Goal: Information Seeking & Learning: Learn about a topic

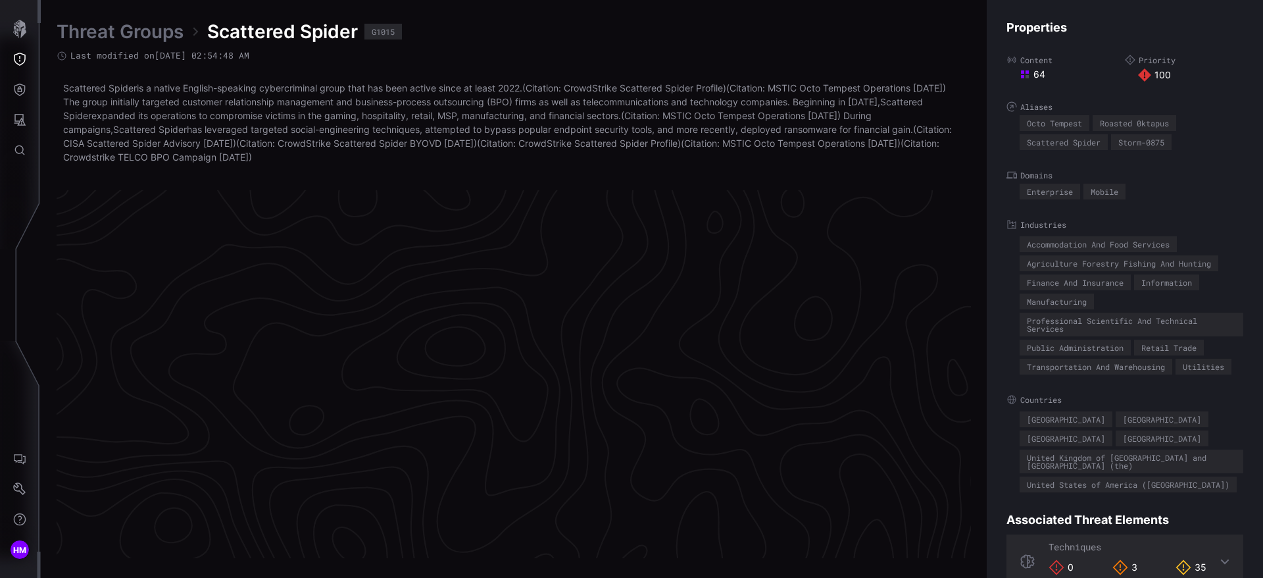
scroll to position [2784, 997]
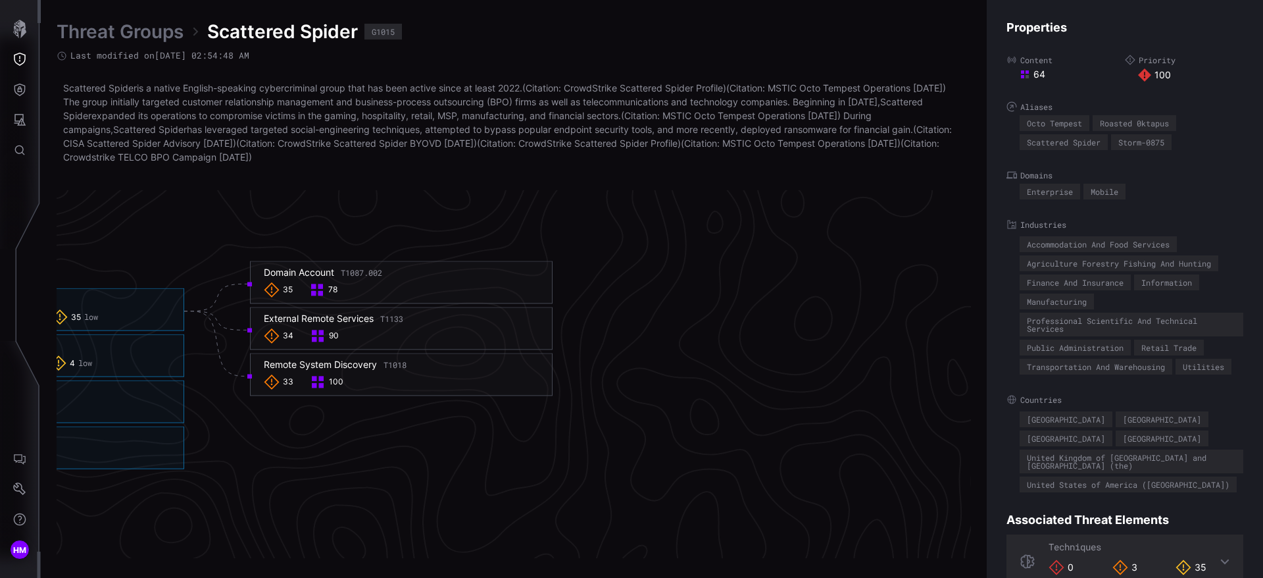
click at [339, 289] on div "78" at bounding box center [325, 290] width 32 height 16
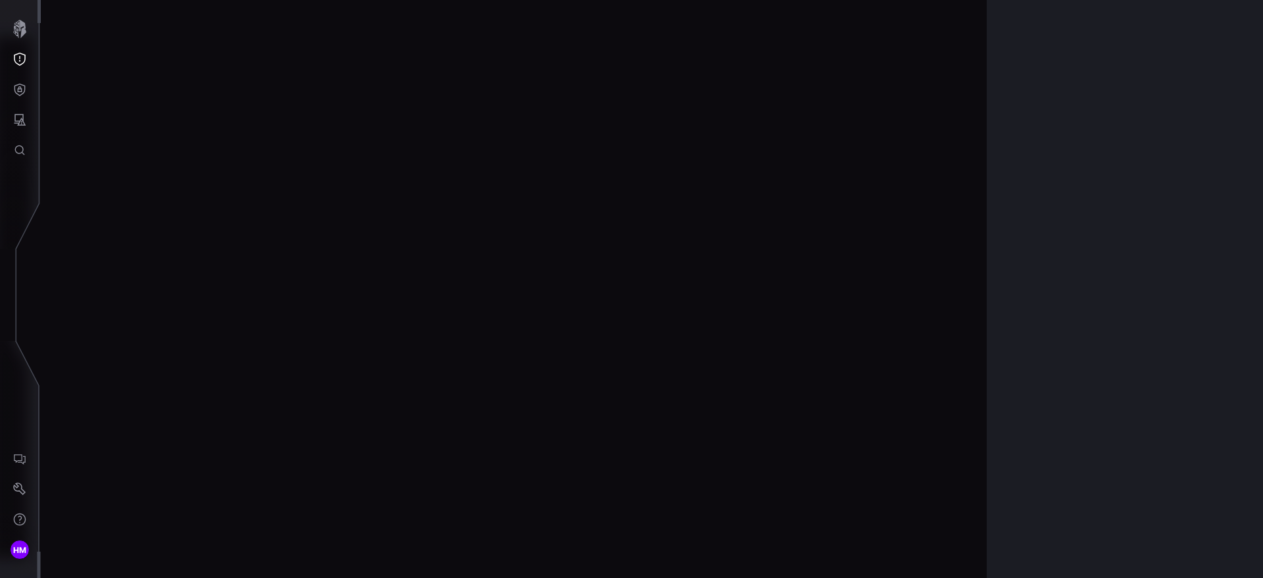
scroll to position [2766, 537]
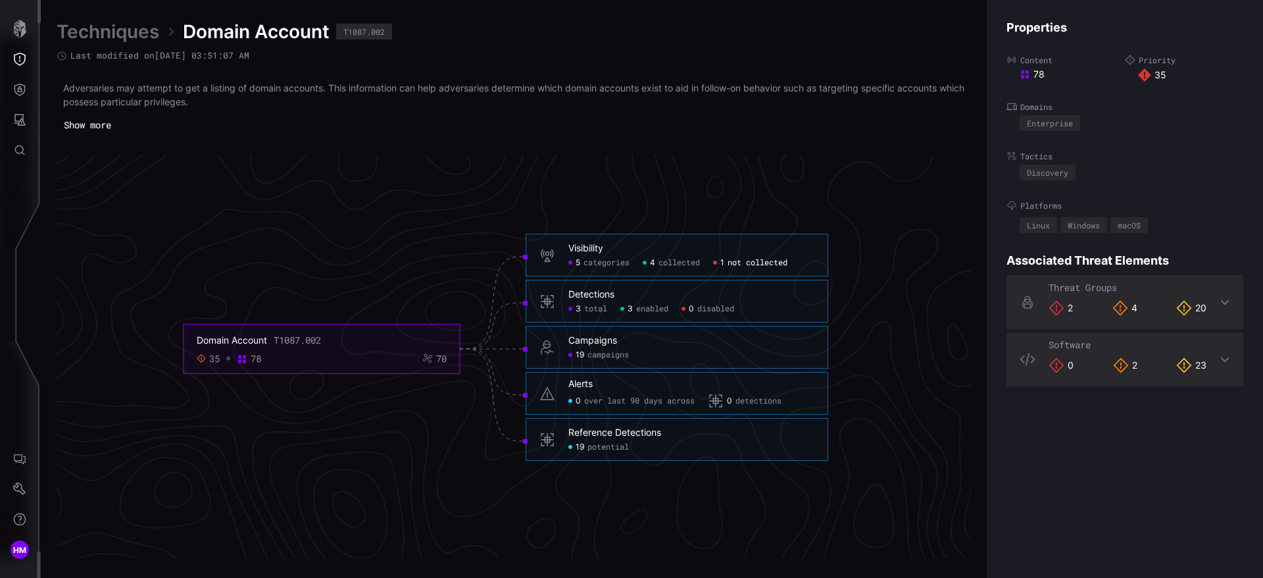
click at [760, 264] on span "not collected" at bounding box center [758, 263] width 60 height 11
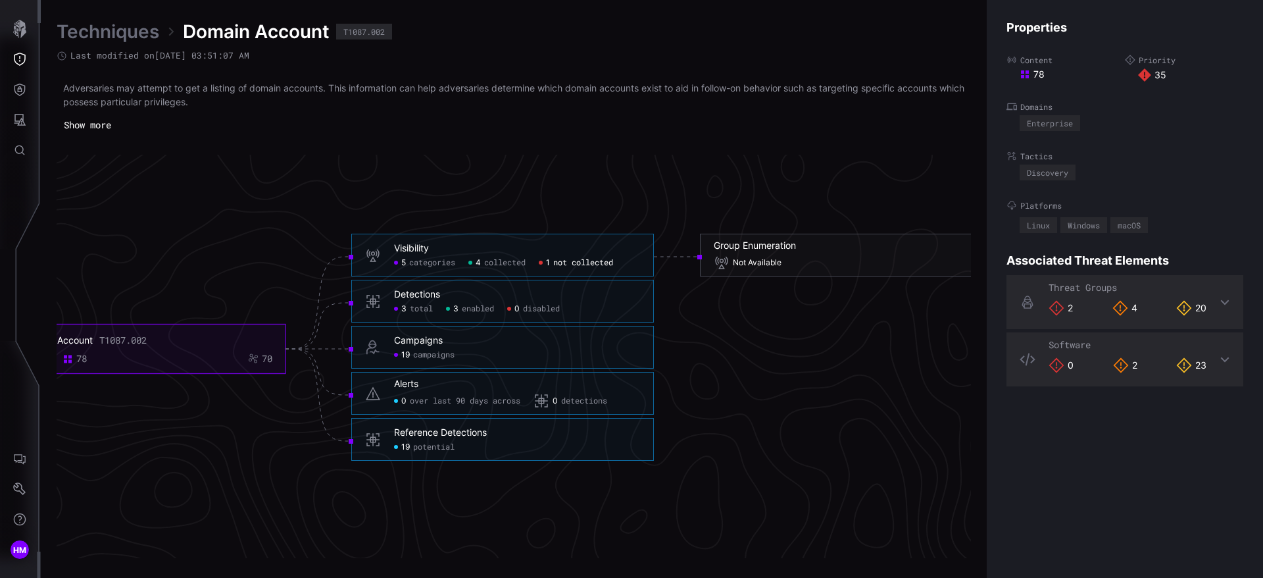
click at [760, 264] on span "Not Available" at bounding box center [757, 263] width 49 height 11
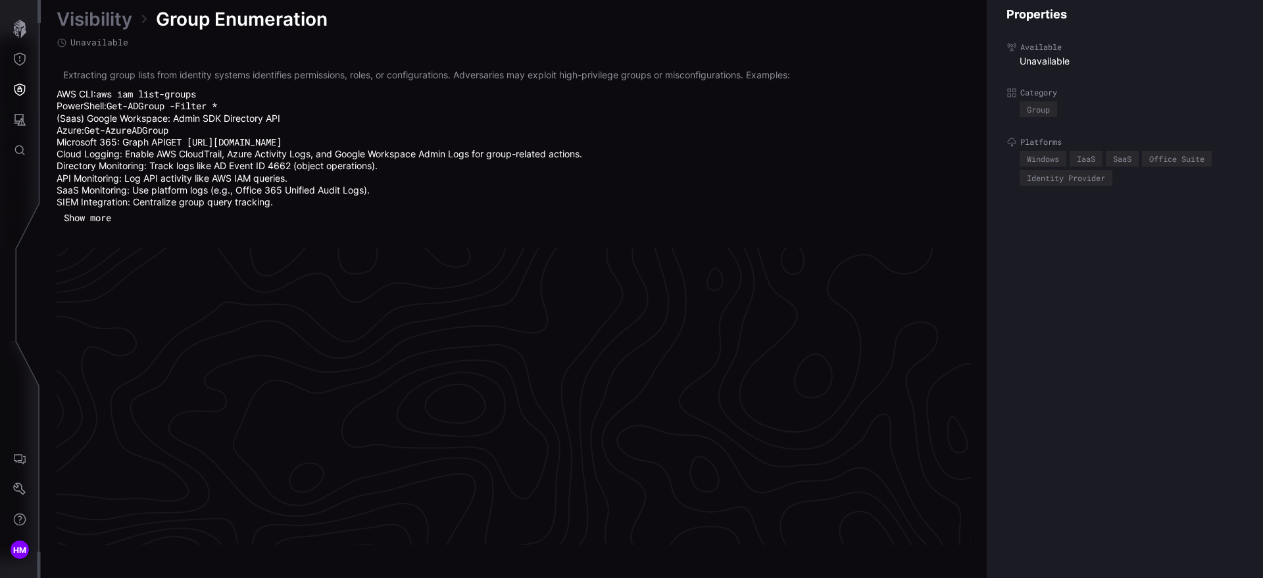
scroll to position [2819, 537]
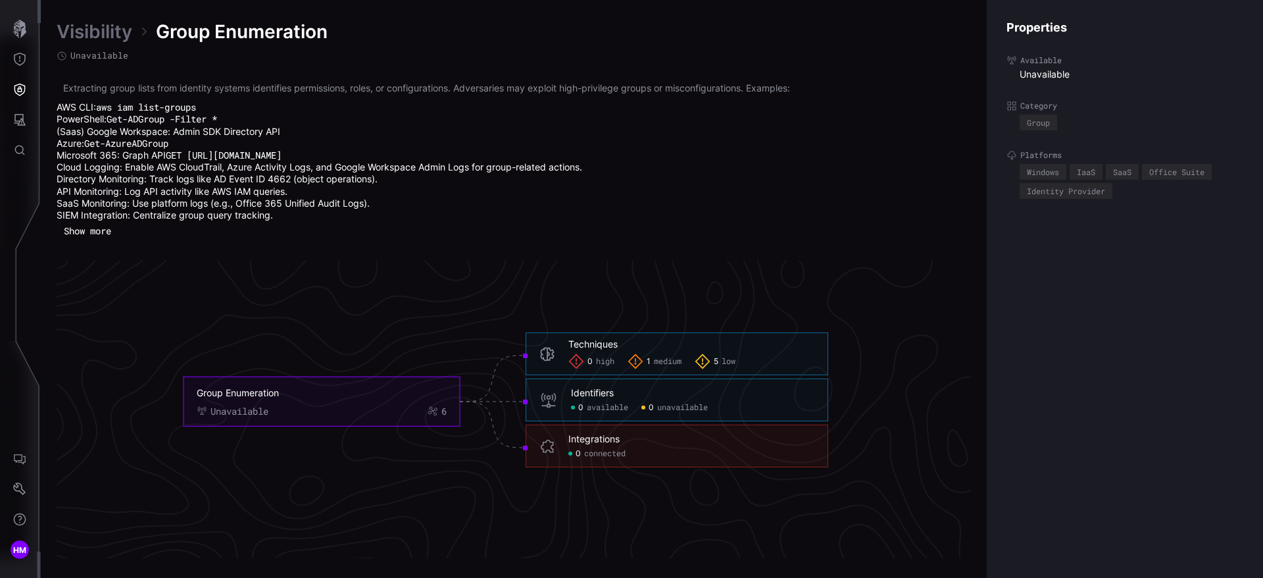
click at [665, 359] on span "medium" at bounding box center [668, 362] width 28 height 11
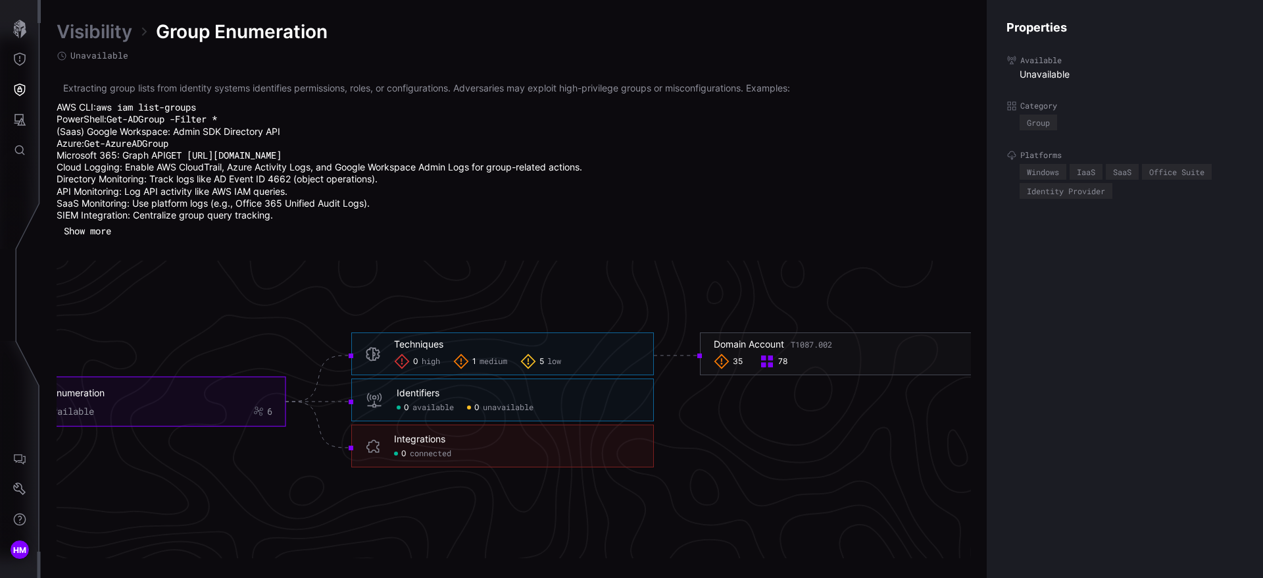
click at [551, 358] on span "low" at bounding box center [554, 362] width 14 height 11
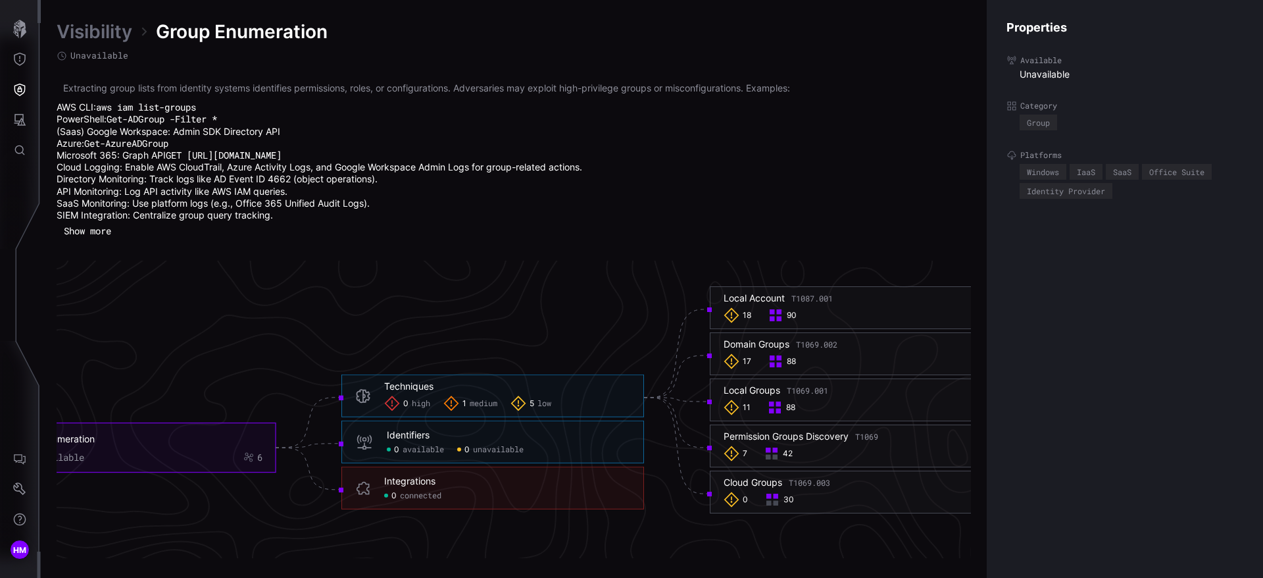
click at [423, 158] on li "Microsoft 365: Graph API GET [URL][DOMAIN_NAME]" at bounding box center [514, 155] width 914 height 12
click at [88, 236] on button "Show more" at bounding box center [88, 231] width 56 height 18
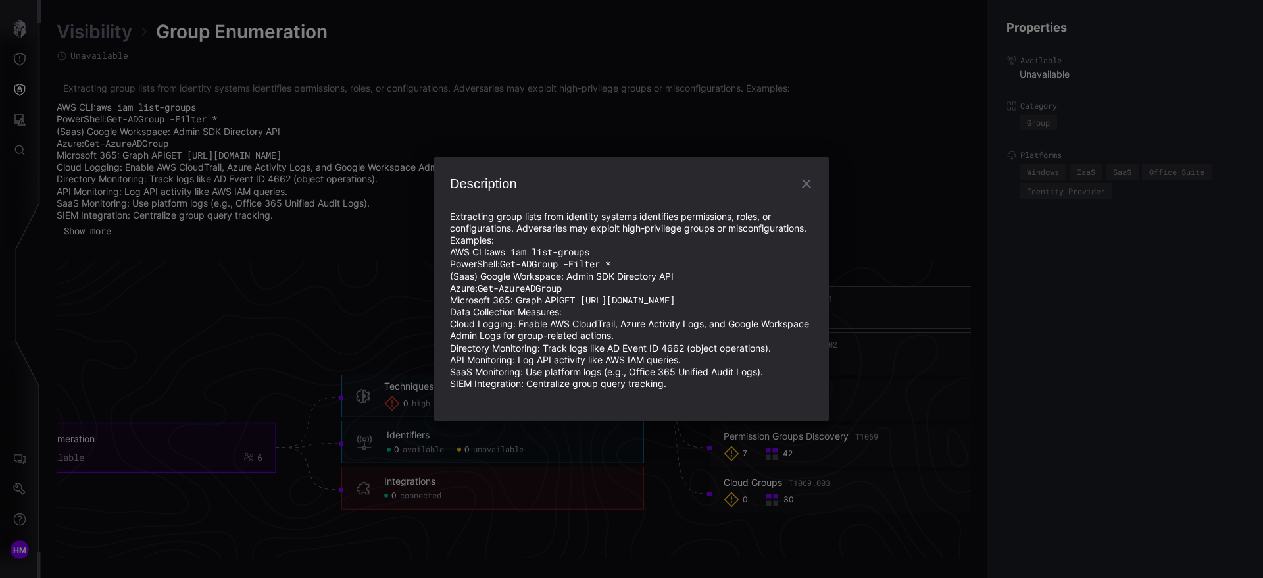
click at [804, 187] on icon "button" at bounding box center [807, 184] width 16 height 16
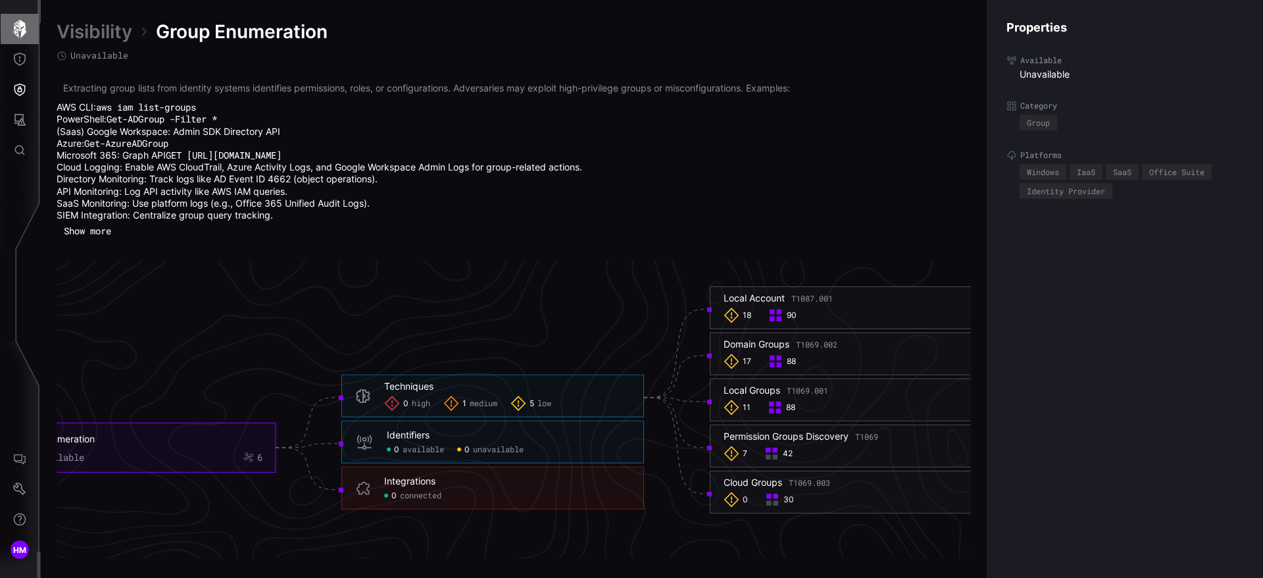
click at [11, 29] on icon "button" at bounding box center [20, 29] width 18 height 18
